Goal: Download file/media

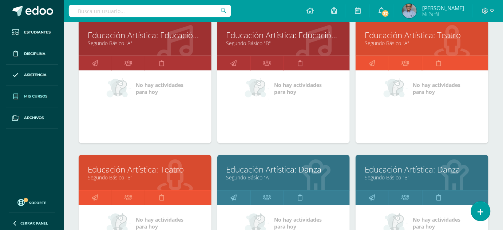
scroll to position [386, 0]
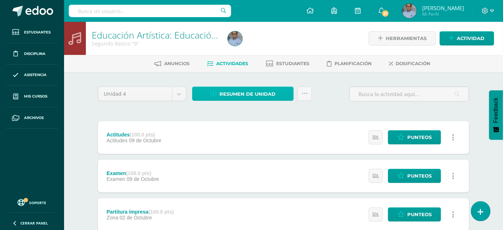
click at [247, 91] on span "Resumen de unidad" at bounding box center [248, 93] width 56 height 13
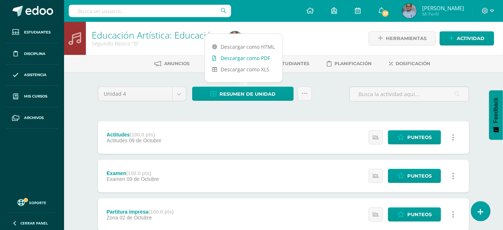
click at [249, 56] on link "Descargar como PDF" at bounding box center [244, 57] width 78 height 11
click at [175, 92] on body "Estudiantes Disciplina Asistencia Mis cursos Archivos Soporte Ayuda Reportar un…" at bounding box center [251, 159] width 503 height 318
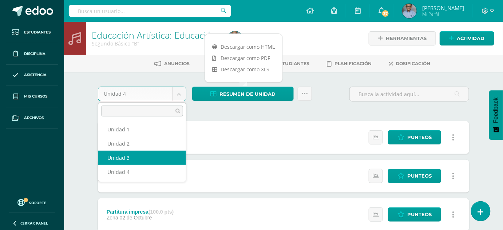
select select "Unidad 3"
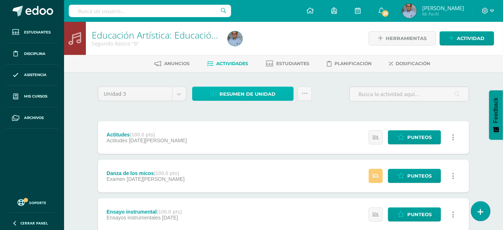
drag, startPoint x: 241, startPoint y: 93, endPoint x: 232, endPoint y: 91, distance: 9.0
click at [232, 91] on span "Resumen de unidad" at bounding box center [248, 93] width 56 height 13
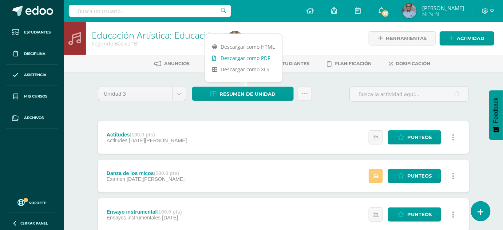
click at [246, 56] on link "Descargar como PDF" at bounding box center [244, 57] width 78 height 11
click at [177, 91] on body "Estudiantes Disciplina Asistencia Mis cursos Archivos Soporte Ayuda Reportar un…" at bounding box center [251, 217] width 503 height 434
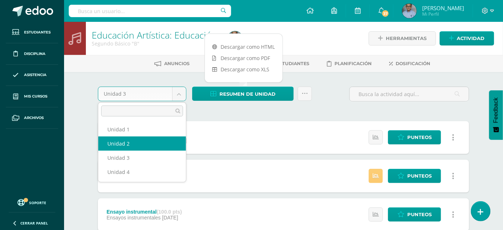
select select "Unidad 2"
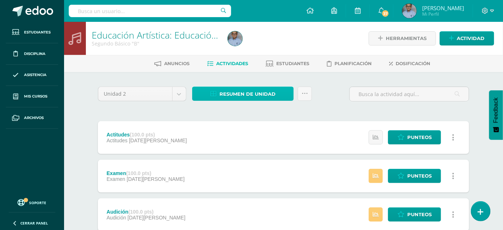
click at [248, 90] on span "Resumen de unidad" at bounding box center [248, 93] width 56 height 13
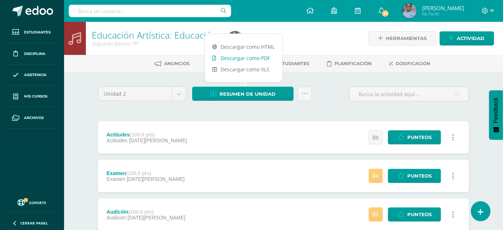
click at [246, 57] on link "Descargar como PDF" at bounding box center [244, 57] width 78 height 11
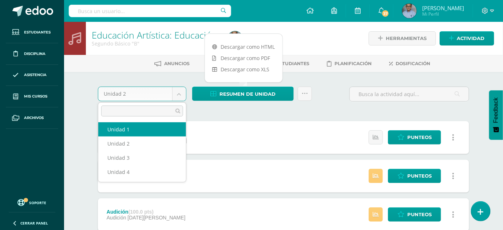
select select "Unidad 1"
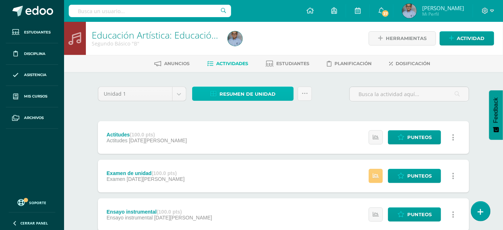
click at [240, 90] on span "Resumen de unidad" at bounding box center [248, 93] width 56 height 13
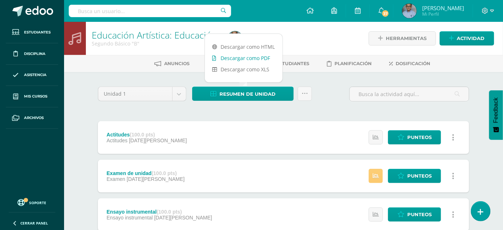
click at [241, 58] on link "Descargar como PDF" at bounding box center [244, 57] width 78 height 11
